Goal: Task Accomplishment & Management: Complete application form

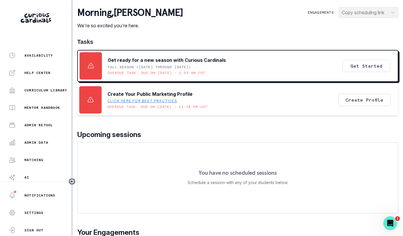
scroll to position [120, 0]
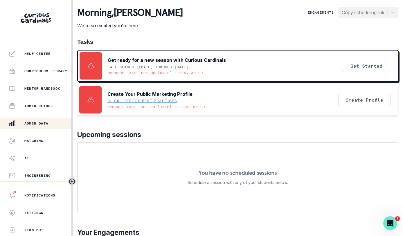
click at [33, 126] on div "Admin Data" at bounding box center [40, 123] width 63 height 7
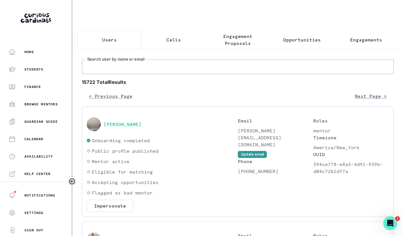
click at [166, 73] on input "Search user by name or email" at bounding box center [238, 67] width 312 height 15
type input "[PERSON_NAME]"
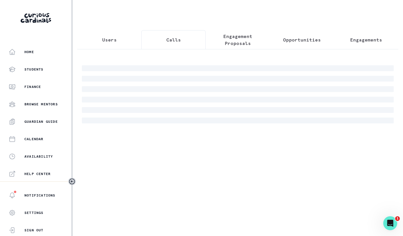
click at [174, 17] on div "Users Calls Engagement Proposals Opportunities Engagements" at bounding box center [237, 67] width 321 height 135
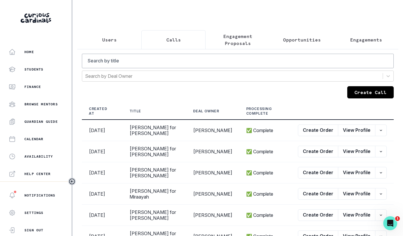
click at [238, 40] on p "Engagement Proposals" at bounding box center [238, 40] width 54 height 14
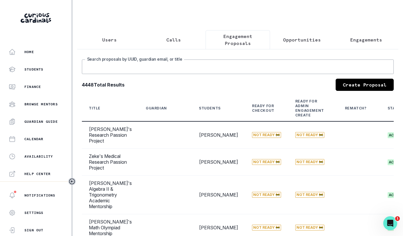
click at [221, 65] on input "Search proposals by UUID, guardian email, or title" at bounding box center [238, 67] width 312 height 15
type input "b"
type input "[PERSON_NAME]"
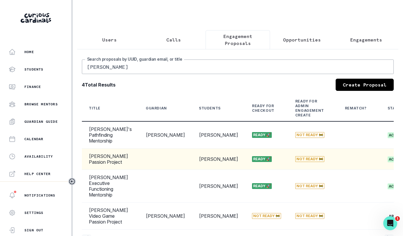
scroll to position [0, 85]
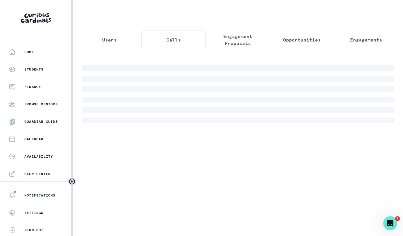
click at [165, 36] on button "Calls" at bounding box center [173, 39] width 64 height 19
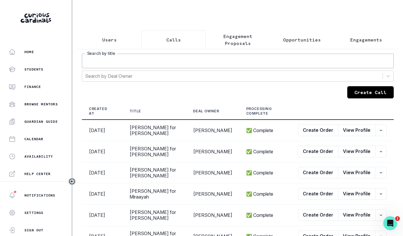
click at [164, 64] on input "Search by title" at bounding box center [238, 61] width 312 height 15
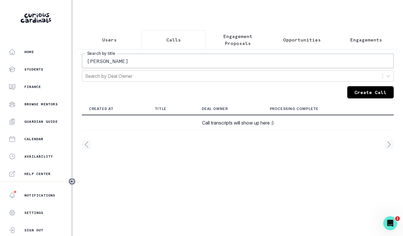
type input "[PERSON_NAME]"
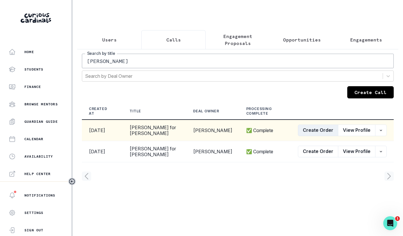
click at [318, 133] on button "Create Order" at bounding box center [318, 131] width 40 height 12
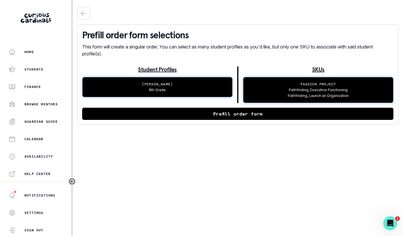
click at [254, 123] on div "Prefill order form selections This form will create a singular order. You can s…" at bounding box center [237, 74] width 321 height 100
click at [255, 117] on button "Prefill order form" at bounding box center [237, 114] width 311 height 12
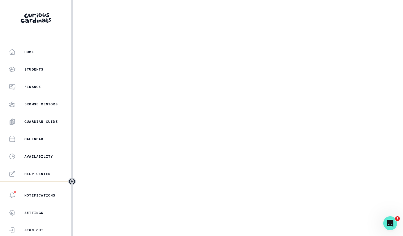
select select "5dcde038-cb98-49d9-8119-499a098a35d2"
select select "c67224a8-77d2-4c50-adda-b24f14ffb55d"
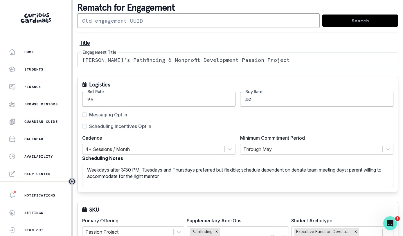
scroll to position [27, 0]
drag, startPoint x: 230, startPoint y: 60, endPoint x: 120, endPoint y: 58, distance: 110.1
click at [120, 58] on input "[PERSON_NAME]'s Pathfinding & Nonprofit Development Passion Project" at bounding box center [237, 59] width 321 height 15
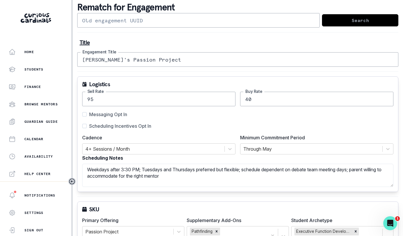
click at [116, 124] on span "Scheduling Incentives Opt In" at bounding box center [120, 126] width 62 height 7
type input "[PERSON_NAME]'s Passion Project"
click at [82, 126] on input "Scheduling Incentives Opt In" at bounding box center [82, 126] width 0 height 0
checkbox input "true"
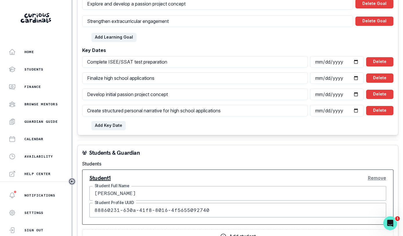
scroll to position [641, 0]
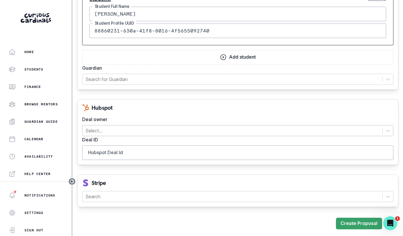
click at [147, 127] on div at bounding box center [232, 131] width 294 height 8
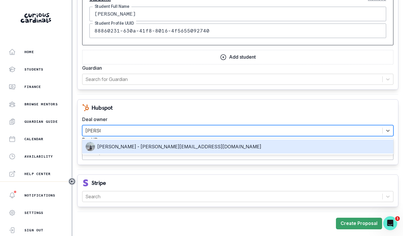
type input "[PERSON_NAME]"
click at [137, 144] on div "[PERSON_NAME] - [PERSON_NAME][EMAIL_ADDRESS][DOMAIN_NAME]" at bounding box center [238, 146] width 304 height 9
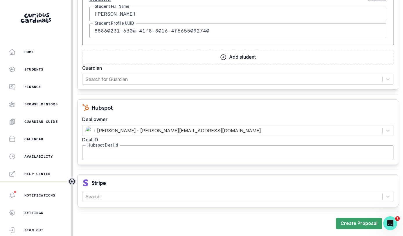
click at [159, 154] on input "Hubspot Deal Id" at bounding box center [237, 152] width 311 height 15
paste input "43488845172"
type input "43488845172"
click at [146, 197] on div at bounding box center [232, 197] width 294 height 8
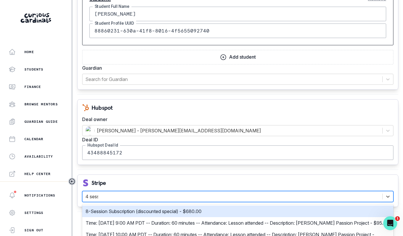
type input "4 session"
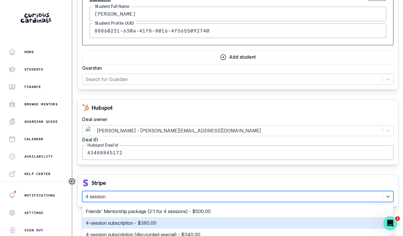
click at [148, 224] on p "4-session subscription - $380.00" at bounding box center [121, 223] width 71 height 7
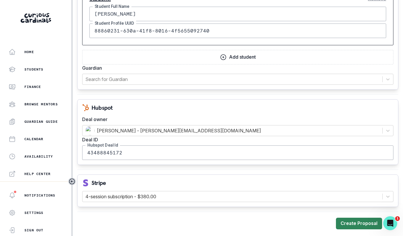
click at [344, 222] on button "Create Proposal" at bounding box center [359, 224] width 46 height 12
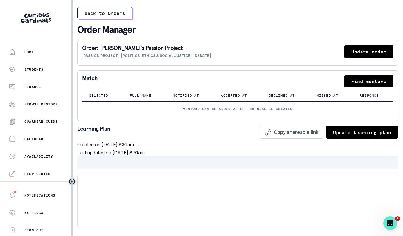
click at [355, 82] on button "Find mentors" at bounding box center [368, 81] width 49 height 12
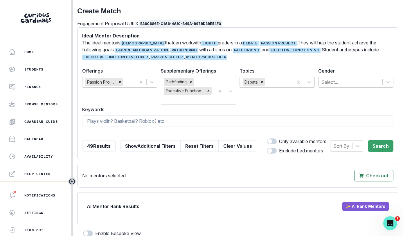
click at [274, 142] on span at bounding box center [272, 142] width 10 height 6
click at [267, 139] on input "checkbox" at bounding box center [267, 138] width 0 height 0
checkbox input "true"
click at [380, 145] on button "Search" at bounding box center [381, 146] width 26 height 12
click at [262, 82] on icon "Remove Debate" at bounding box center [262, 82] width 2 height 2
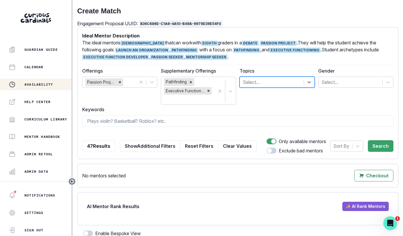
scroll to position [120, 0]
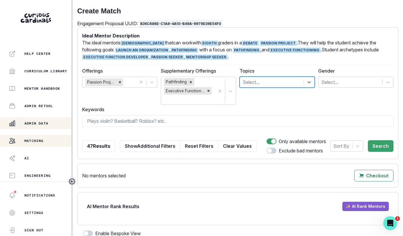
click at [31, 124] on p "Admin Data" at bounding box center [36, 123] width 24 height 5
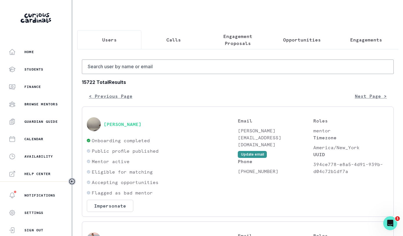
click at [320, 44] on button "Opportunities" at bounding box center [302, 39] width 64 height 19
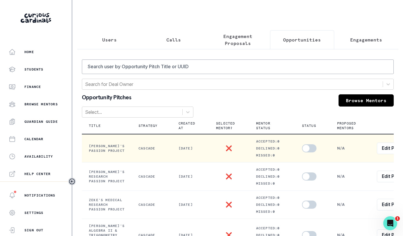
scroll to position [0, 32]
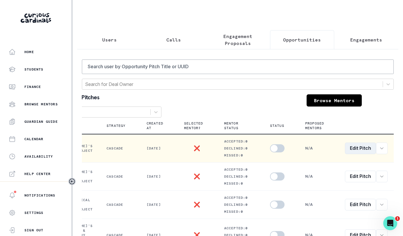
click at [353, 148] on link "Edit Pitch" at bounding box center [360, 149] width 31 height 12
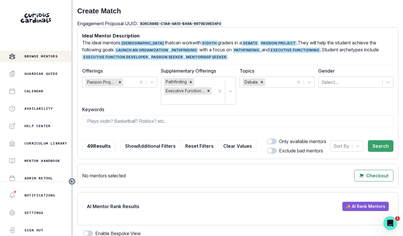
scroll to position [120, 0]
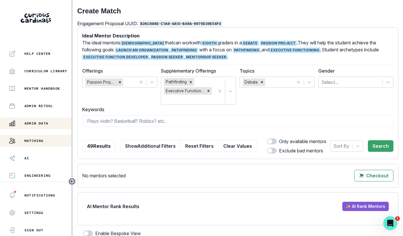
click at [37, 125] on p "Admin Data" at bounding box center [36, 123] width 24 height 5
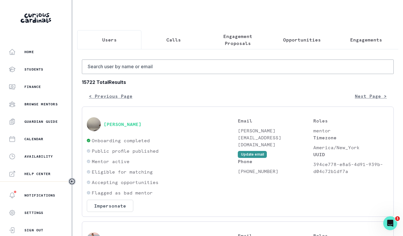
click at [285, 44] on button "Opportunities" at bounding box center [302, 39] width 64 height 19
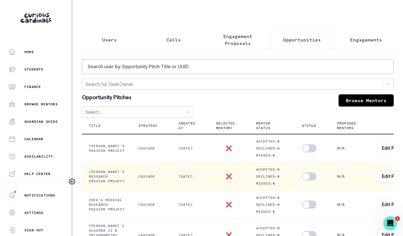
scroll to position [0, 32]
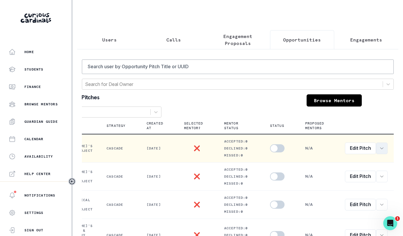
click at [383, 149] on button "row menu" at bounding box center [382, 149] width 12 height 12
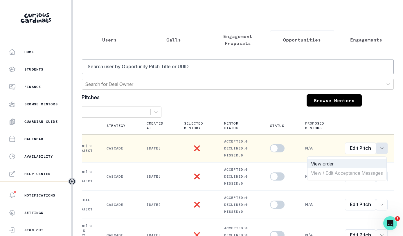
click at [360, 164] on button "View order" at bounding box center [347, 163] width 79 height 9
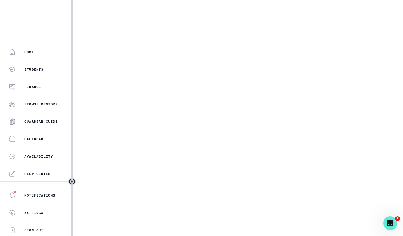
select select "5dcde038-cb98-49d9-8119-499a098a35d2"
select select "c67224a8-77d2-4c50-adda-b24f14ffb55d"
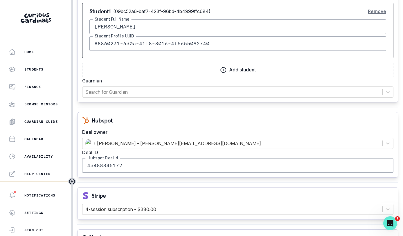
scroll to position [709, 0]
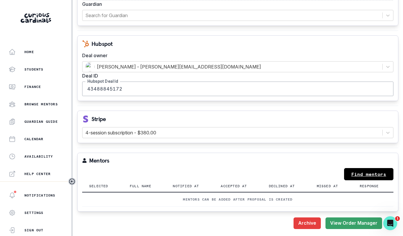
click at [371, 170] on link "Find mentors" at bounding box center [368, 174] width 49 height 12
